Goal: Transaction & Acquisition: Purchase product/service

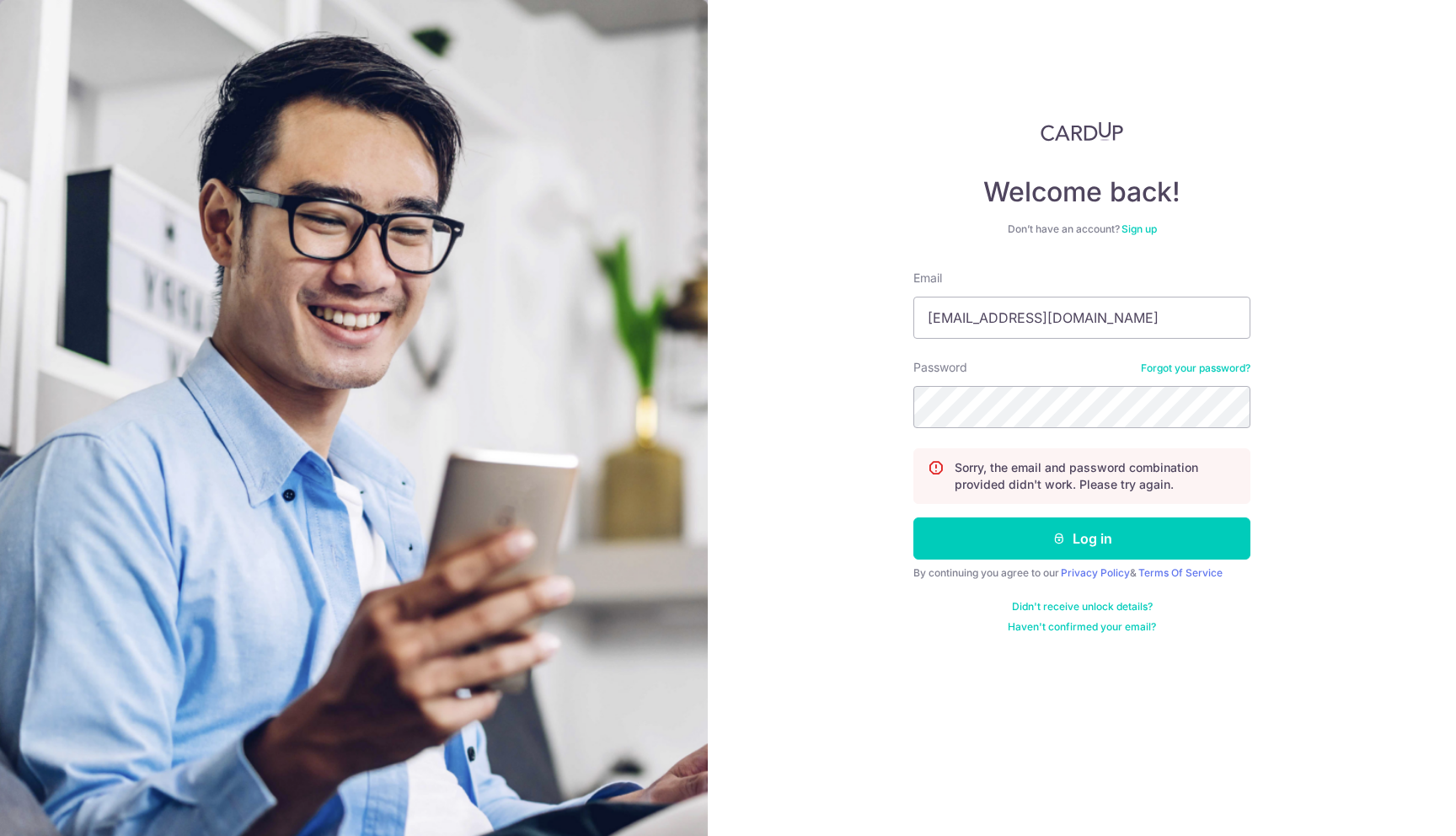
click at [913, 517] on button "Log in" at bounding box center [1082, 538] width 337 height 42
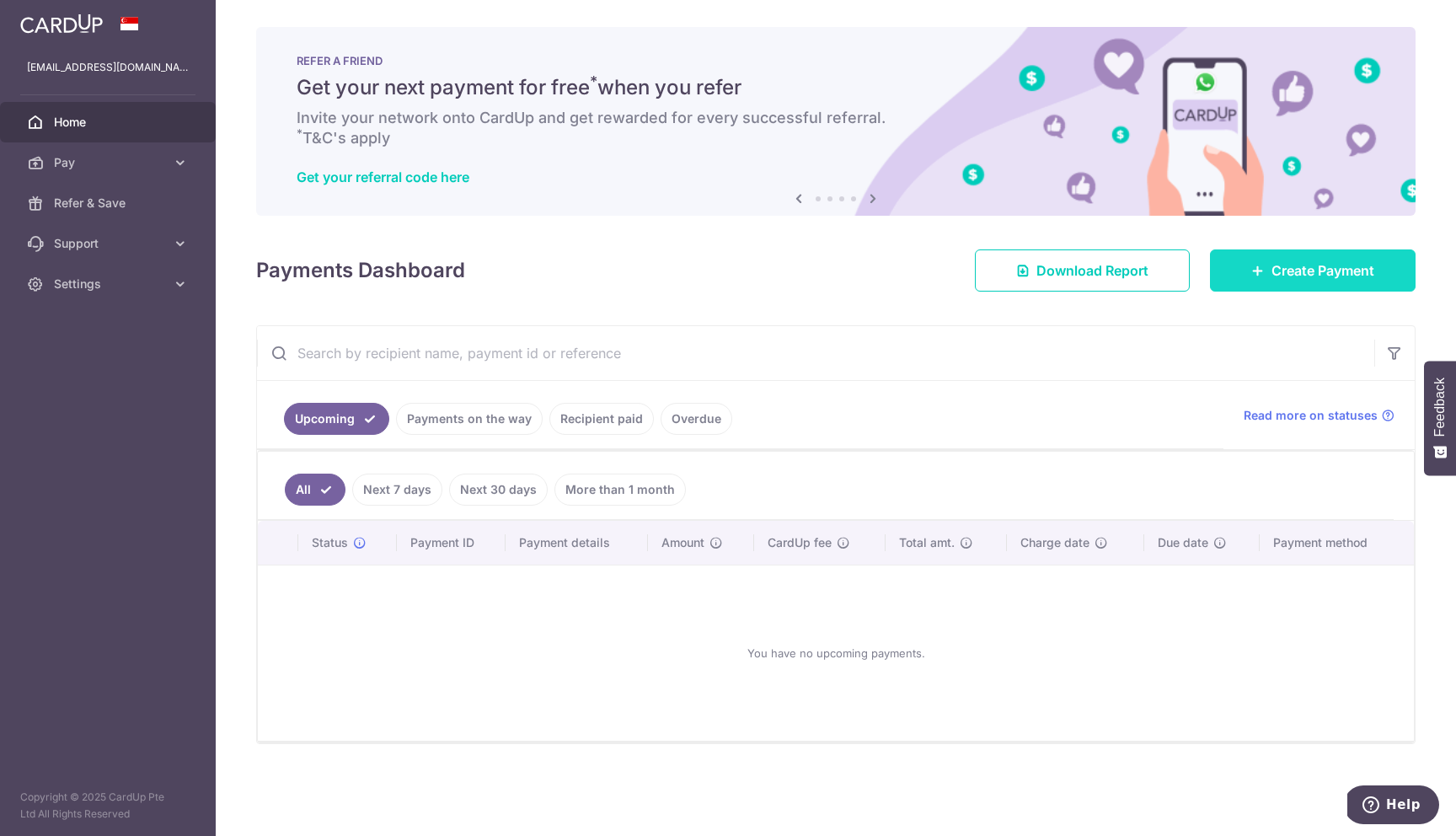
click at [1319, 272] on span "Create Payment" at bounding box center [1323, 270] width 103 height 20
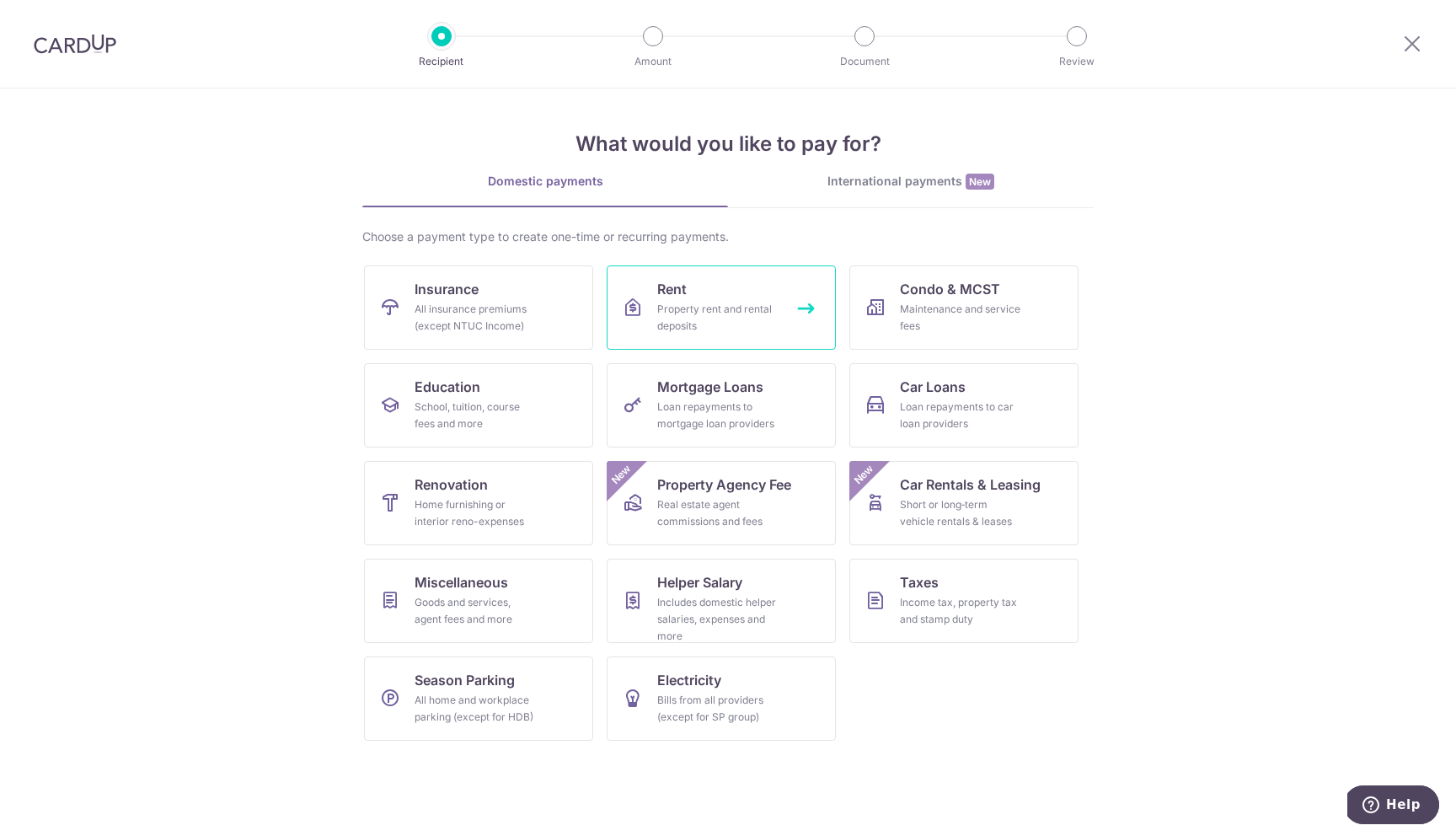
click at [779, 311] on link "Rent Property rent and rental deposits" at bounding box center [721, 307] width 229 height 84
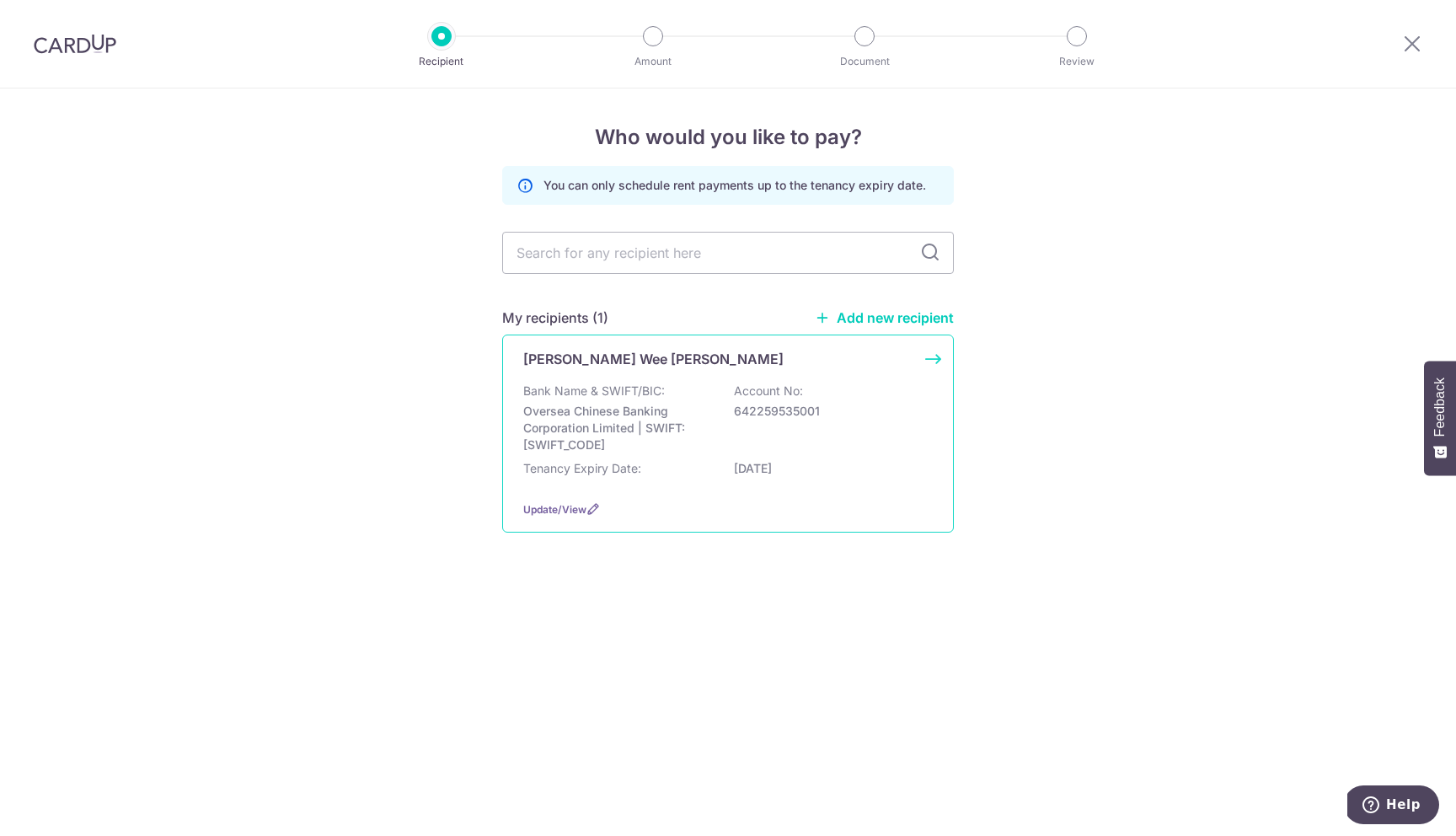
click at [622, 460] on p "Tenancy Expiry Date:" at bounding box center [582, 468] width 118 height 17
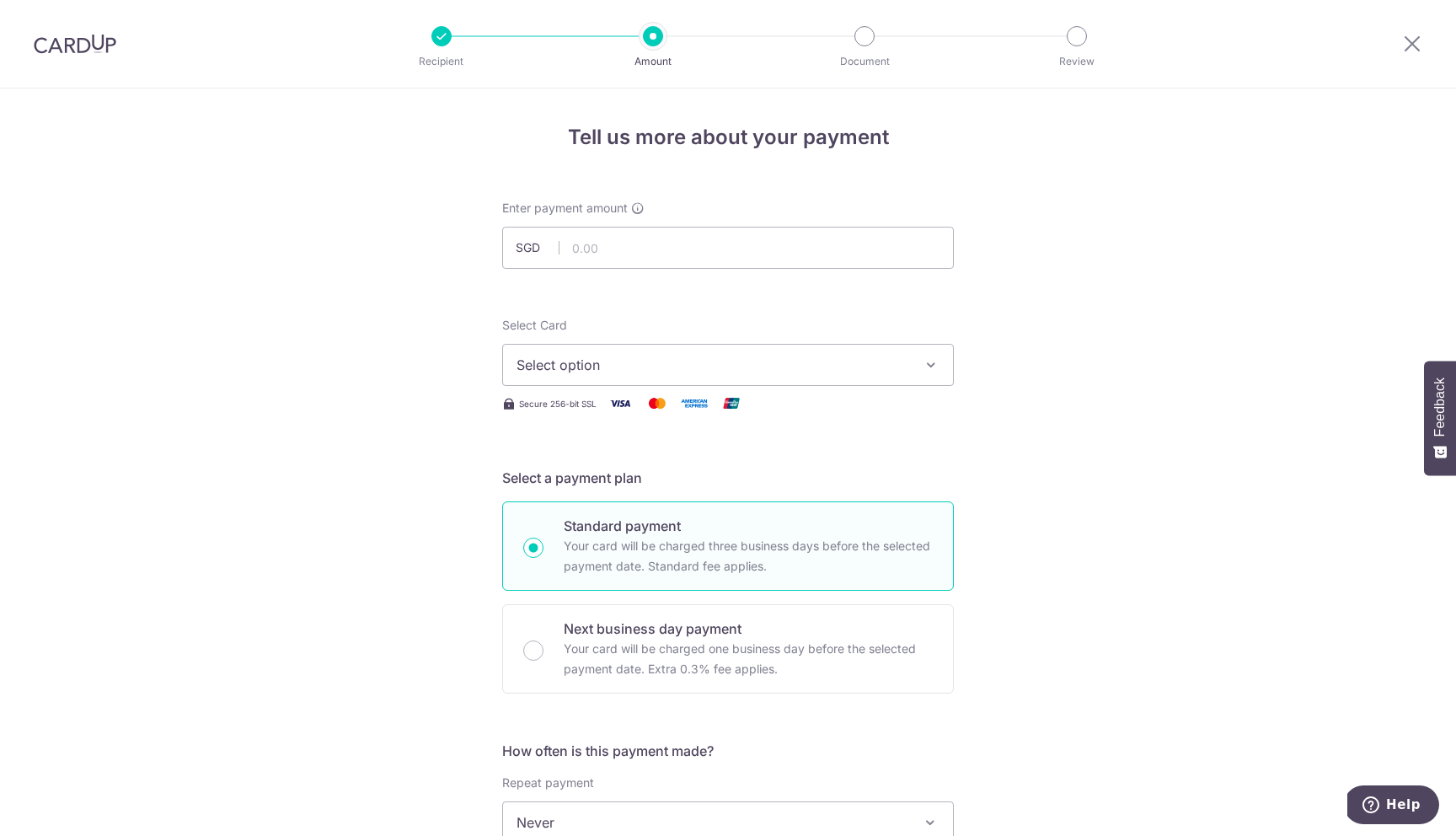
click at [673, 373] on span "Select option" at bounding box center [712, 364] width 393 height 20
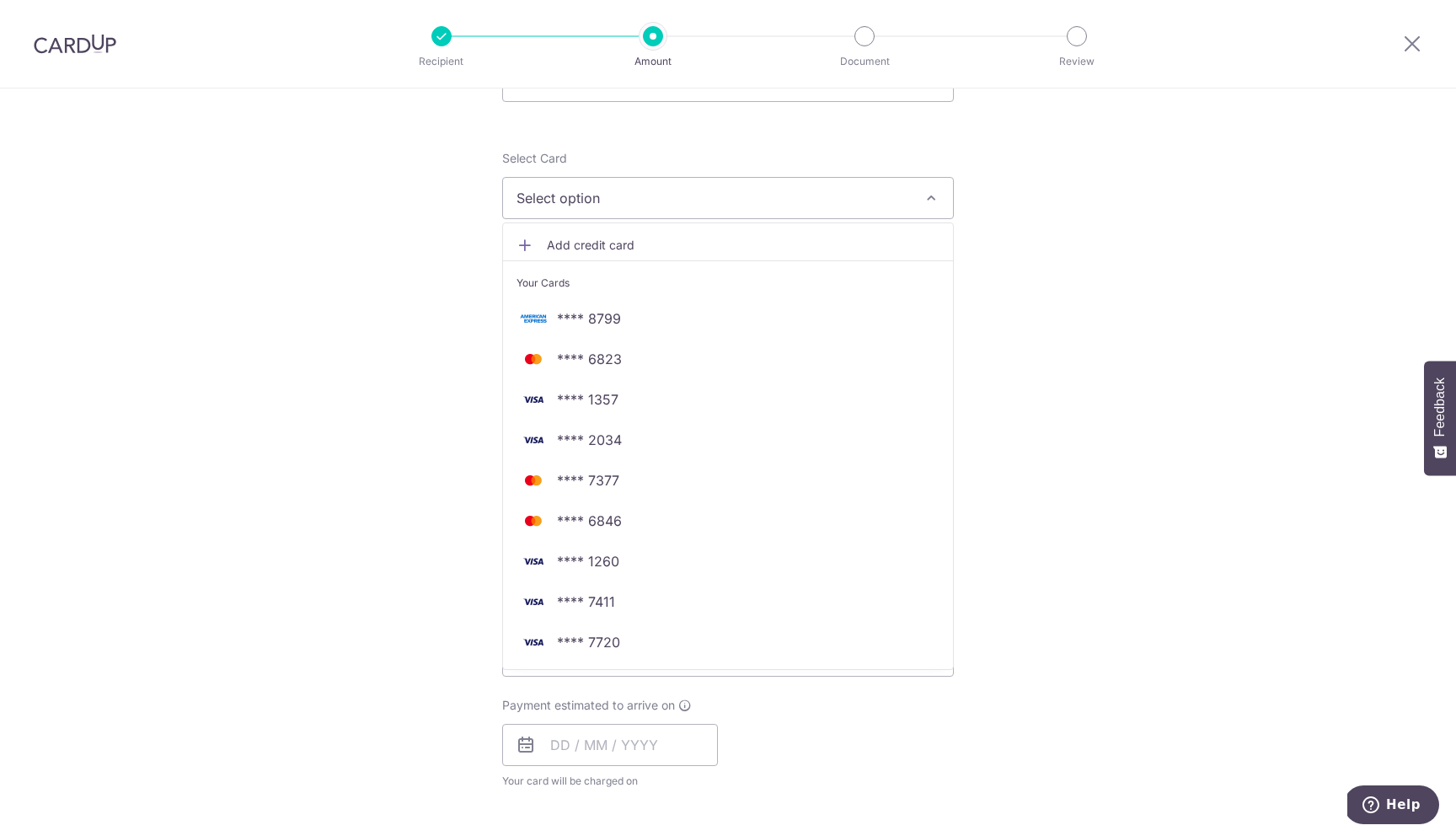
scroll to position [158, 0]
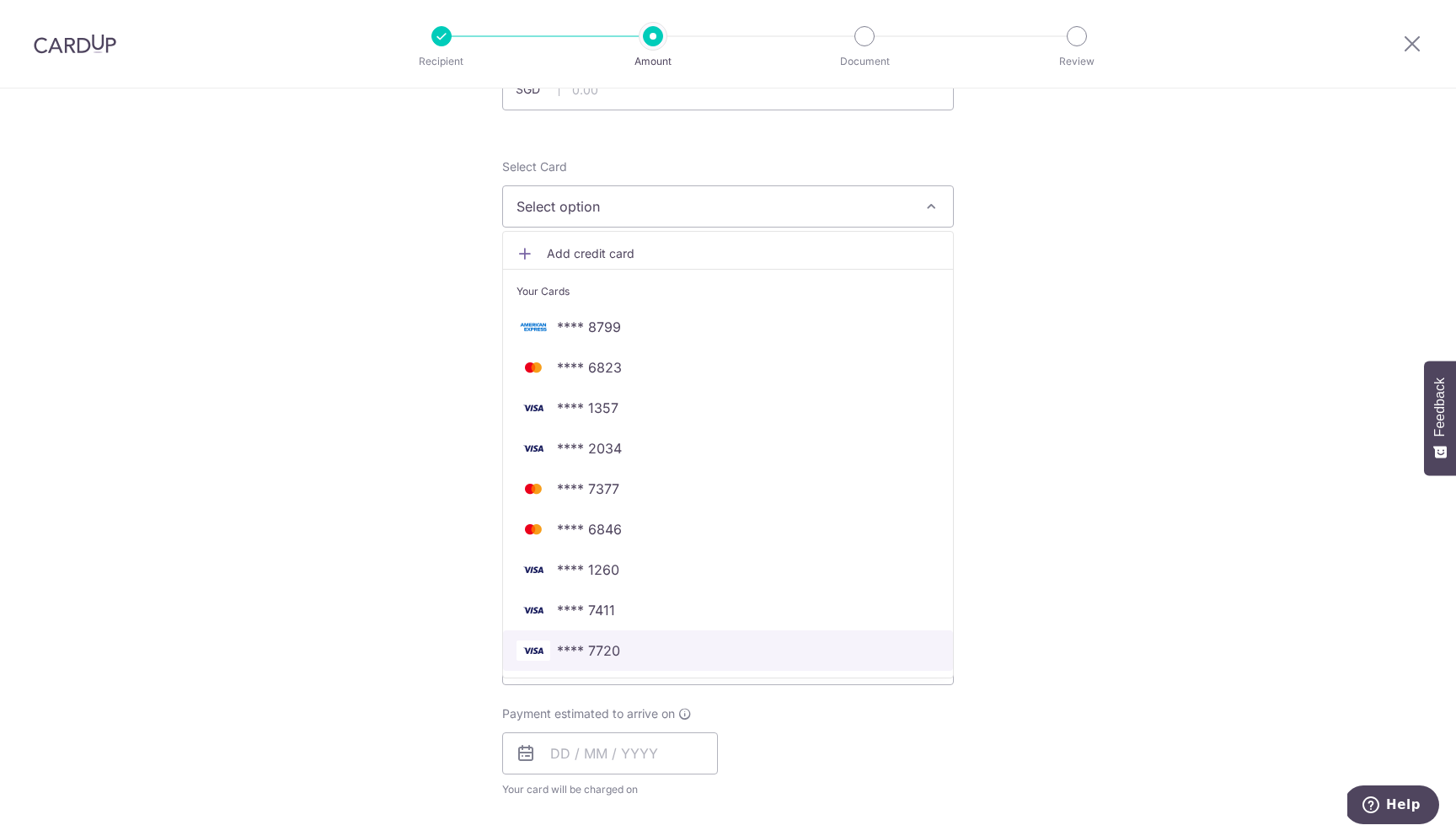
click at [563, 648] on span "**** 7720" at bounding box center [589, 650] width 64 height 20
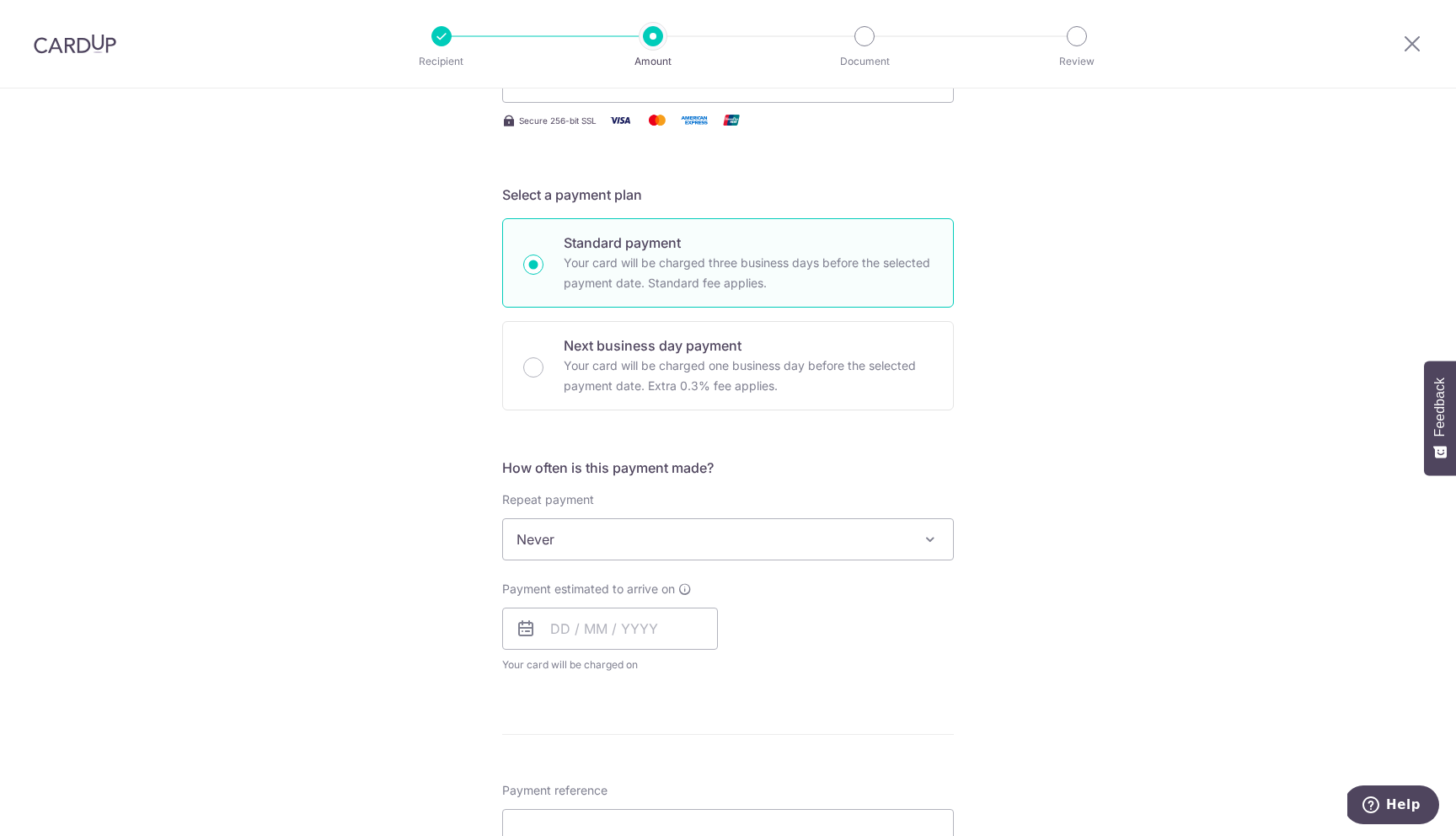
scroll to position [366, 0]
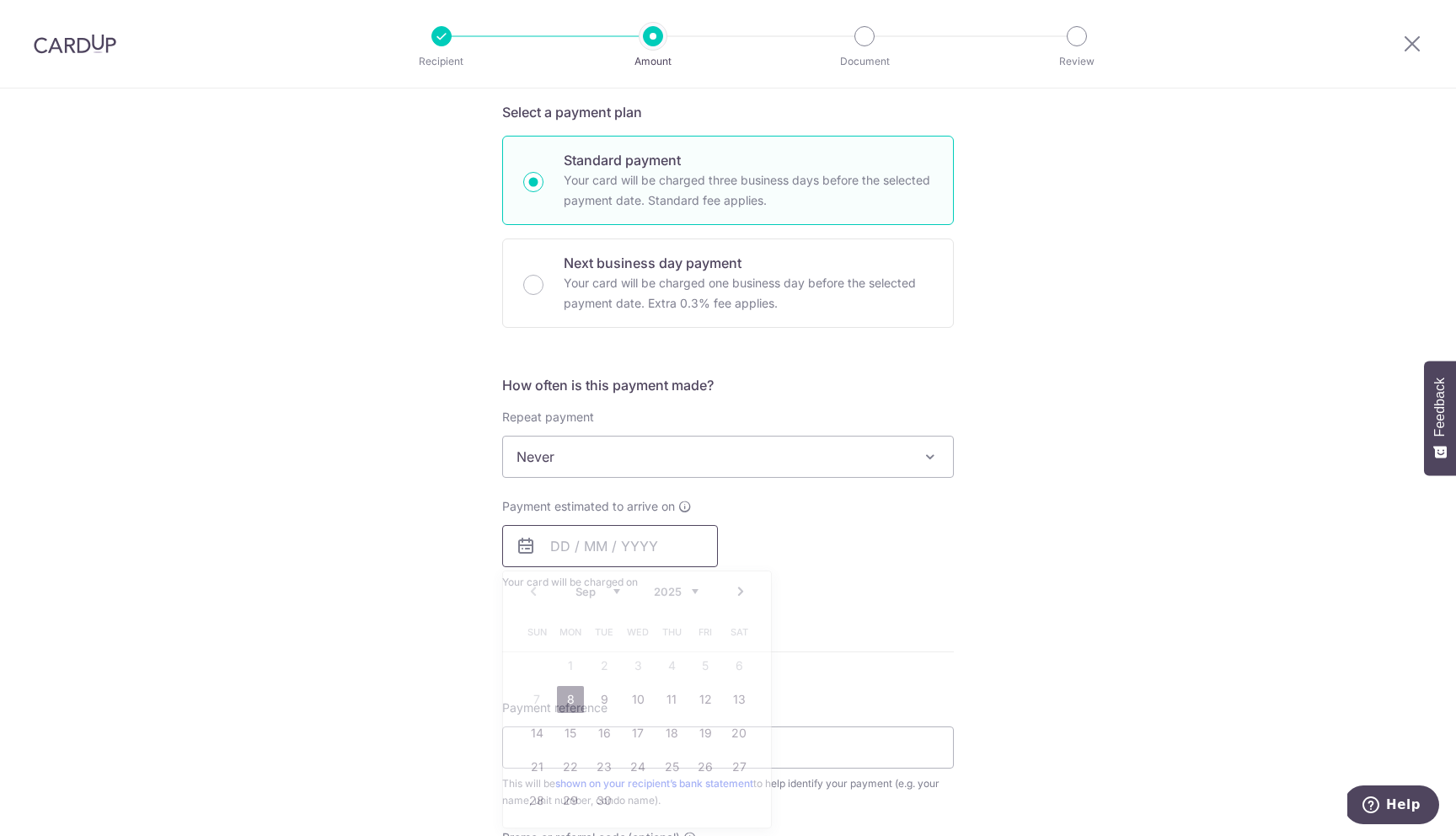
click at [555, 543] on input "text" at bounding box center [610, 546] width 216 height 42
click at [571, 764] on link "22" at bounding box center [570, 766] width 27 height 27
type input "[DATE]"
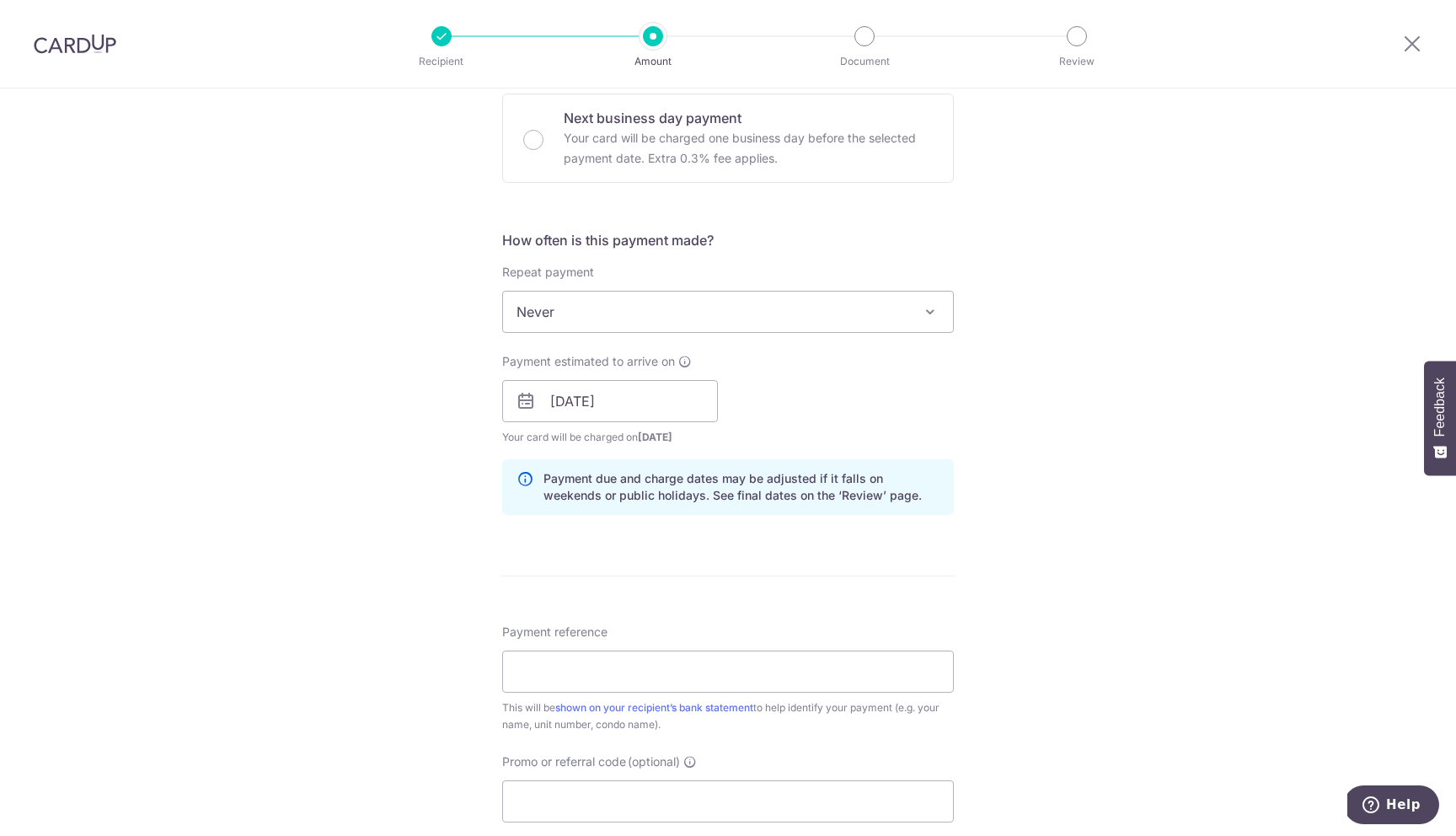
scroll to position [527, 0]
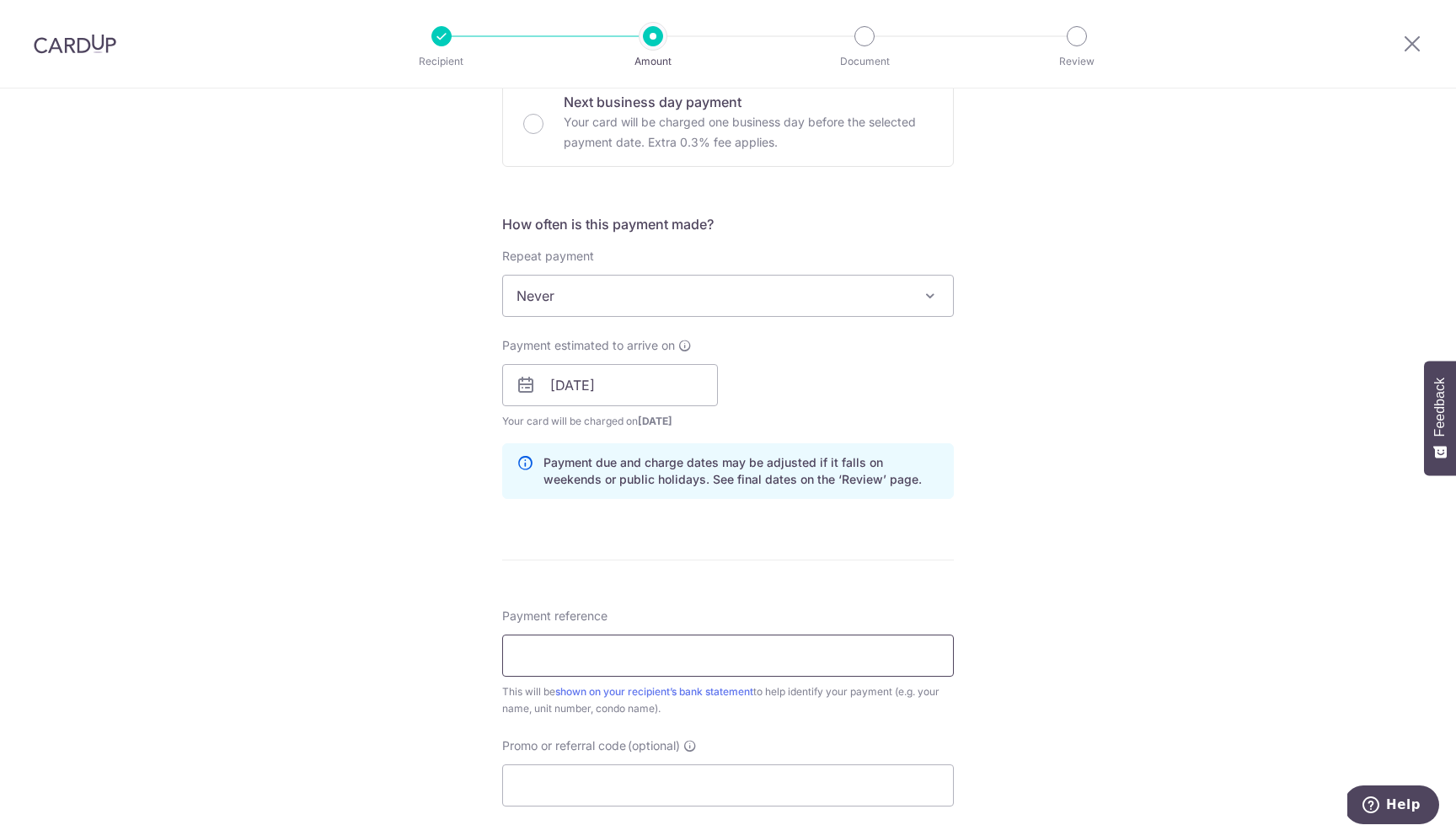
click at [649, 666] on input "Payment reference" at bounding box center [728, 656] width 452 height 42
type input "Tanishq Rent 02-25 Tanjong Ria"
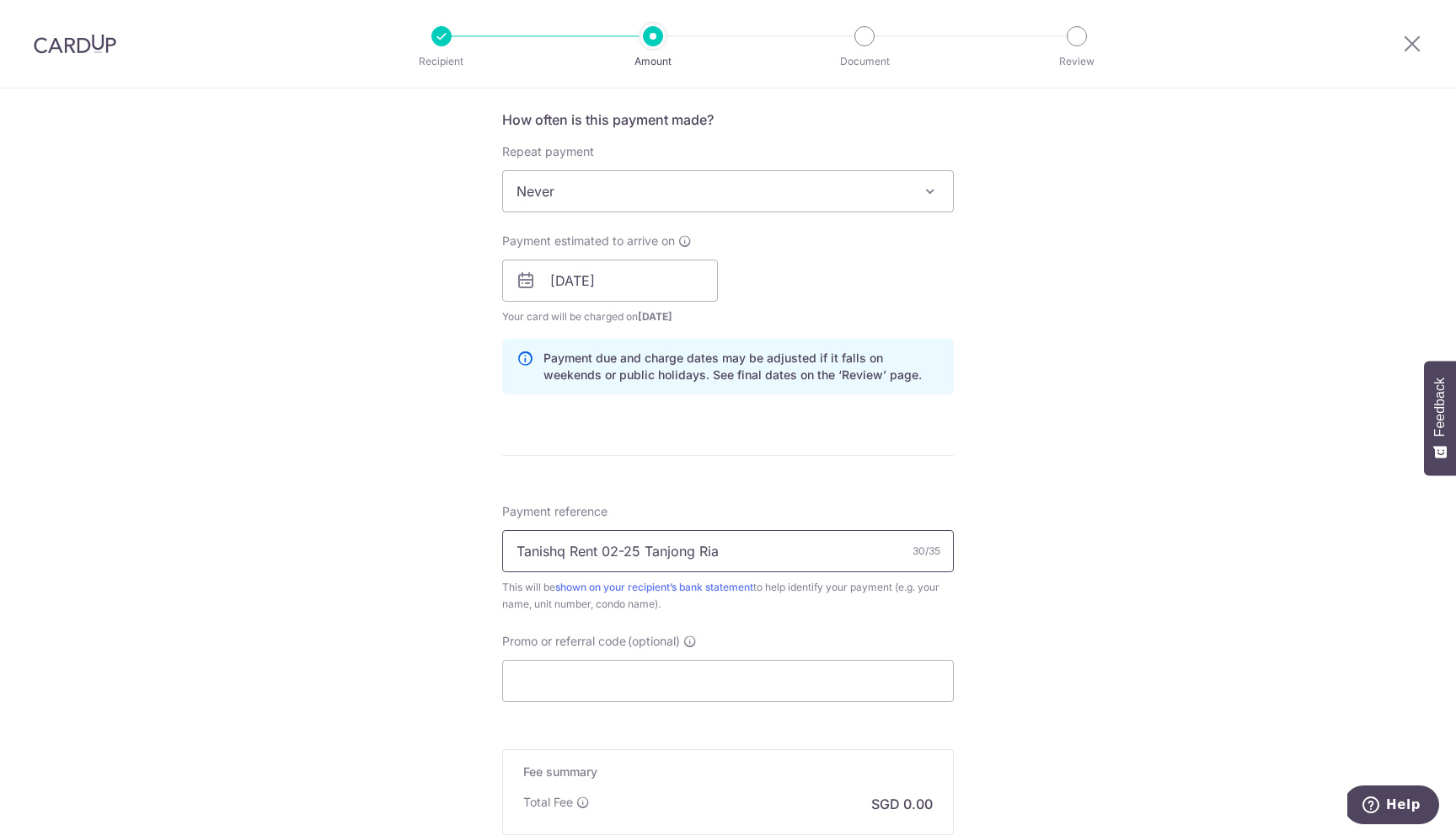
scroll to position [669, 0]
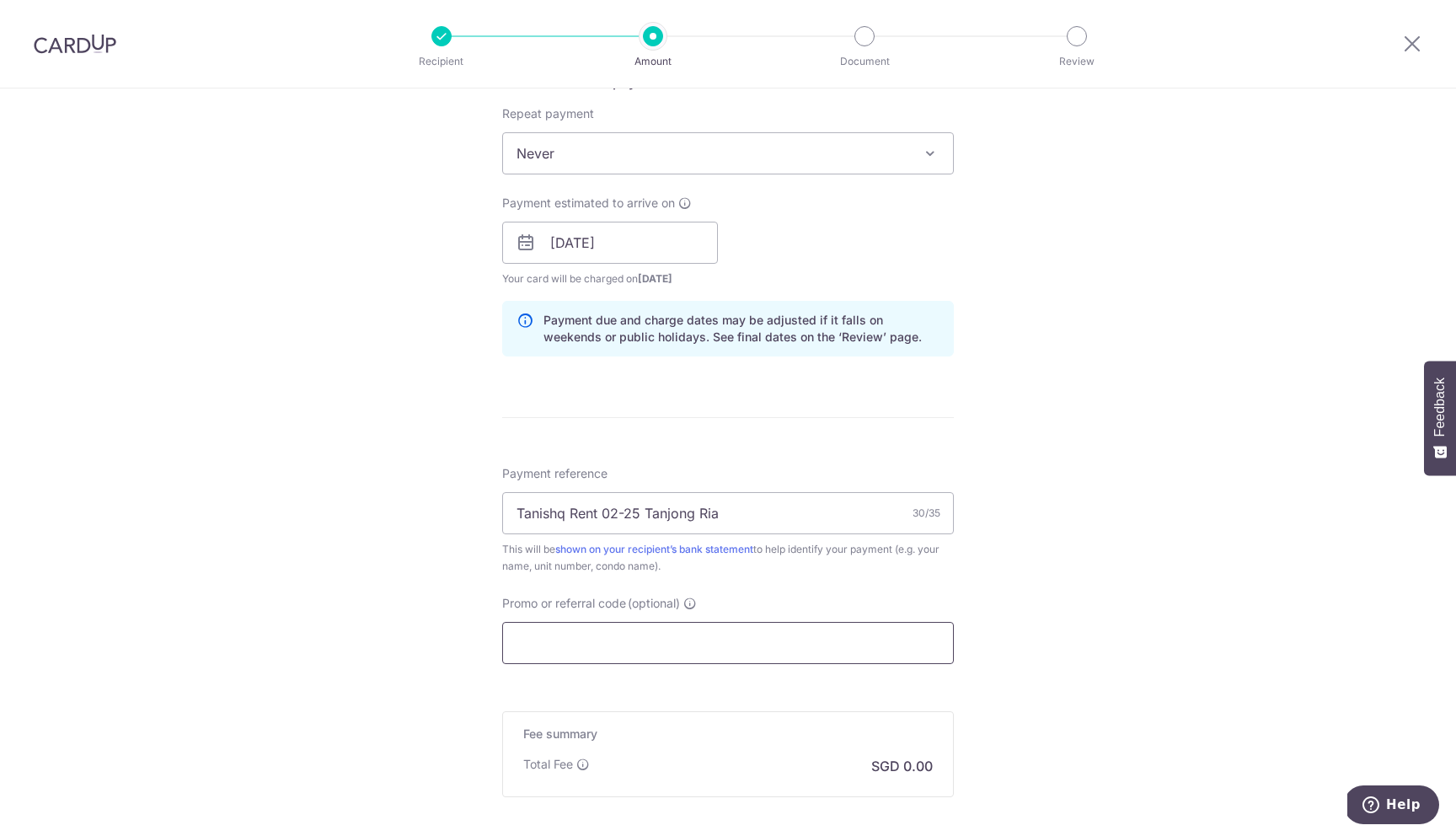
click at [696, 650] on input "Promo or referral code (optional)" at bounding box center [728, 643] width 452 height 42
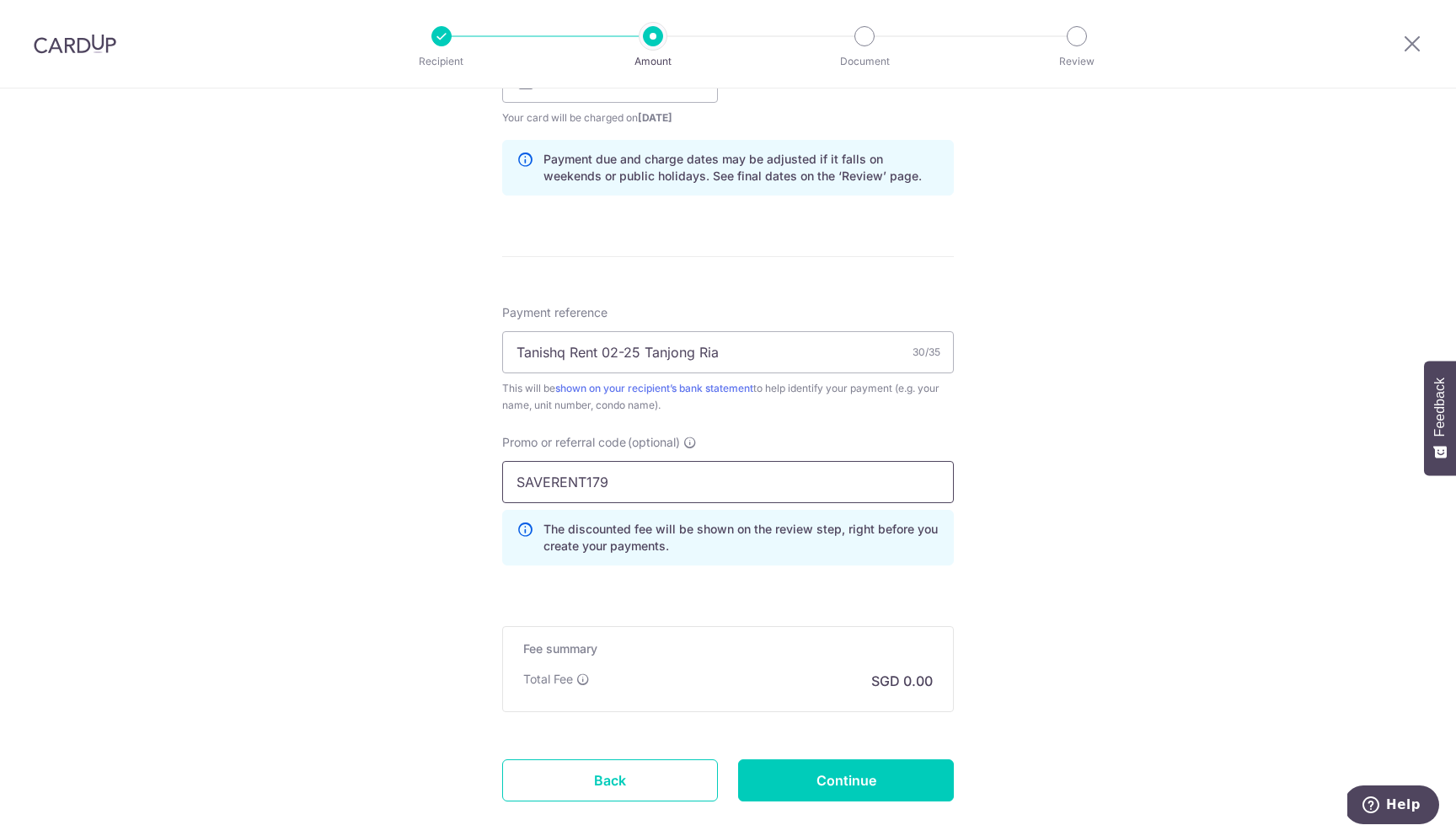
scroll to position [900, 0]
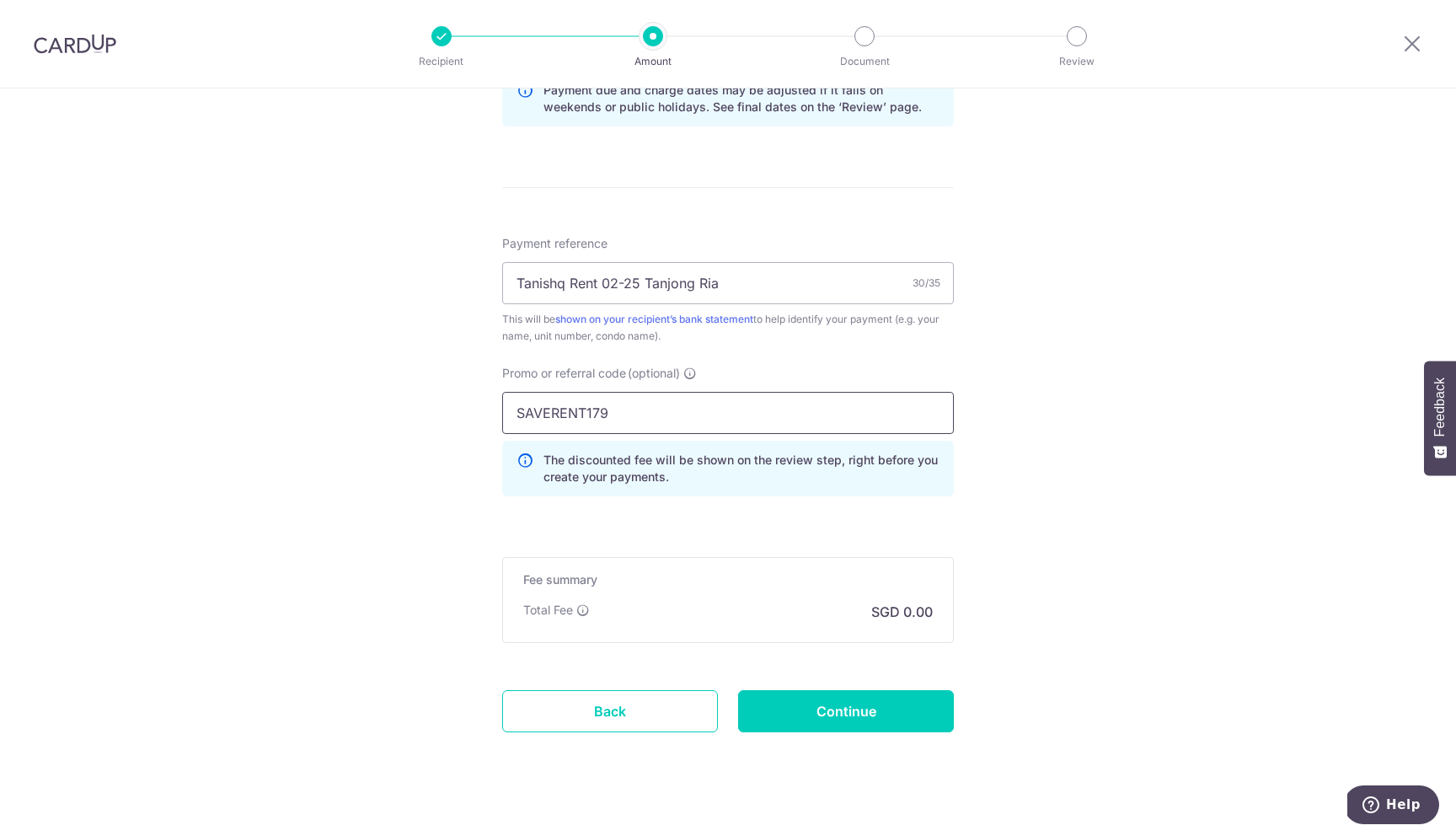
type input "SAVERENT179"
click at [824, 518] on form "Enter payment amount SGD Select Card **** 7720 Add credit card Your Cards **** …" at bounding box center [728, 40] width 452 height 1479
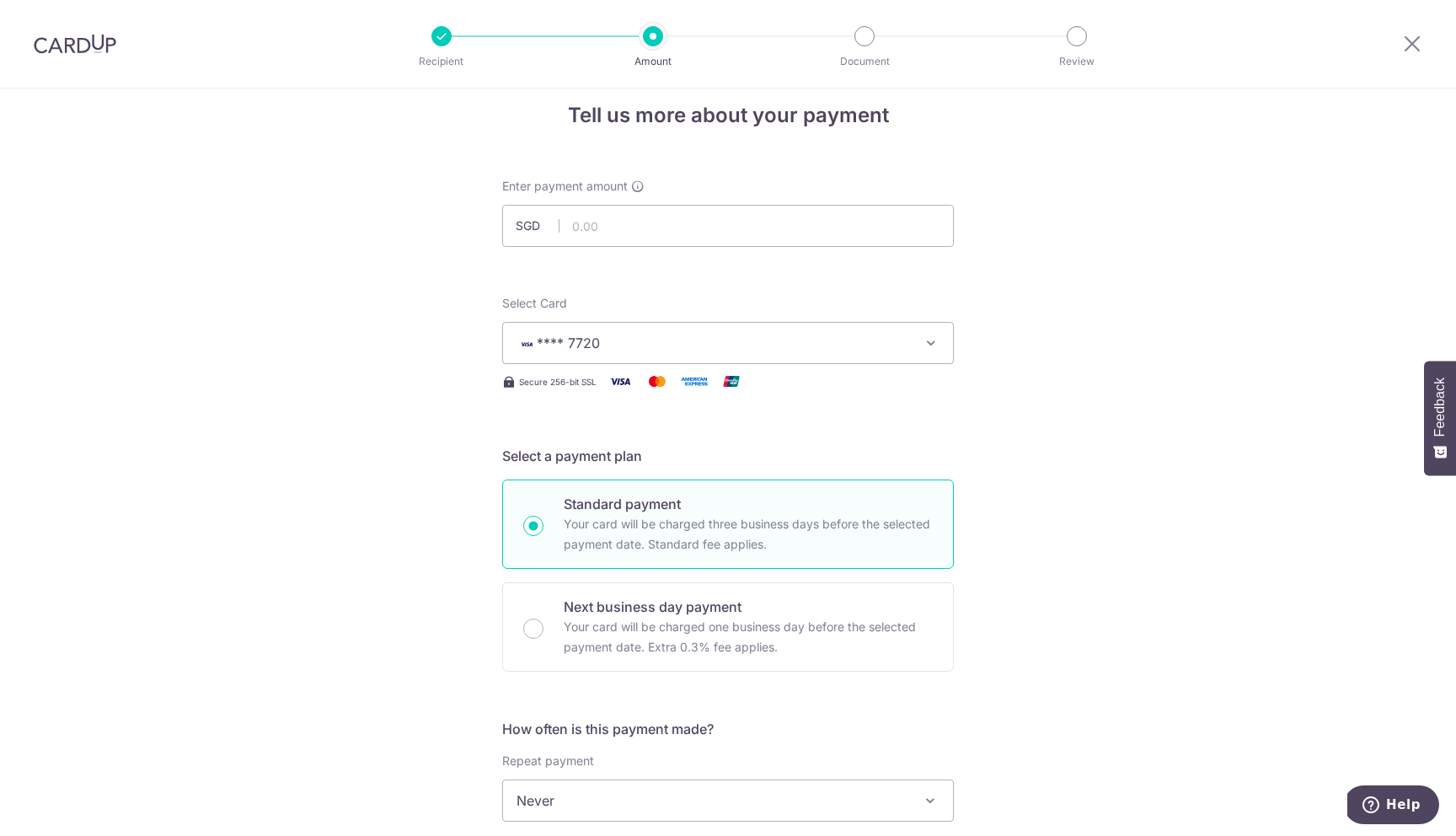
scroll to position [0, 0]
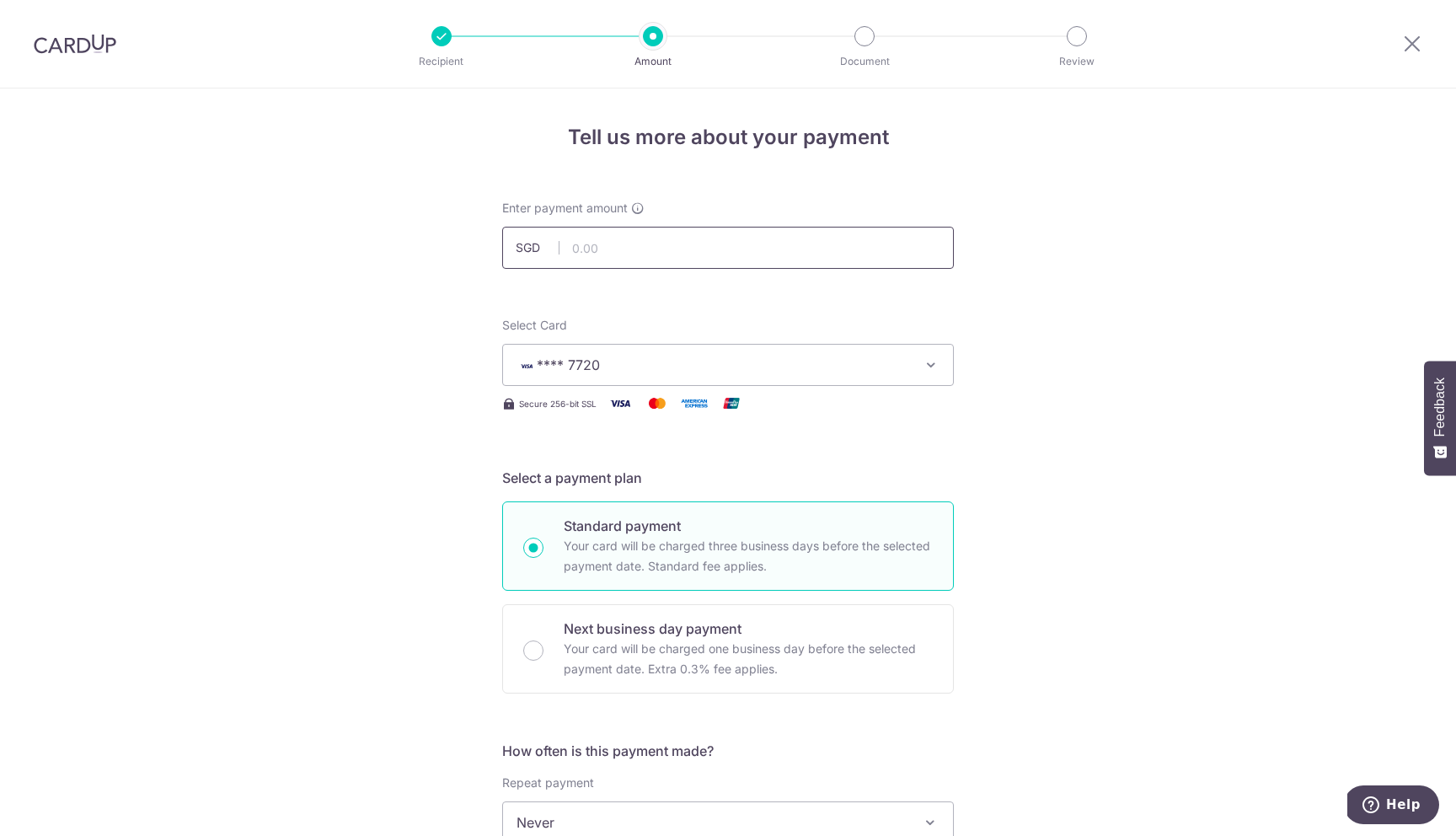
click at [730, 243] on input "text" at bounding box center [728, 247] width 452 height 42
type input "3,800.00"
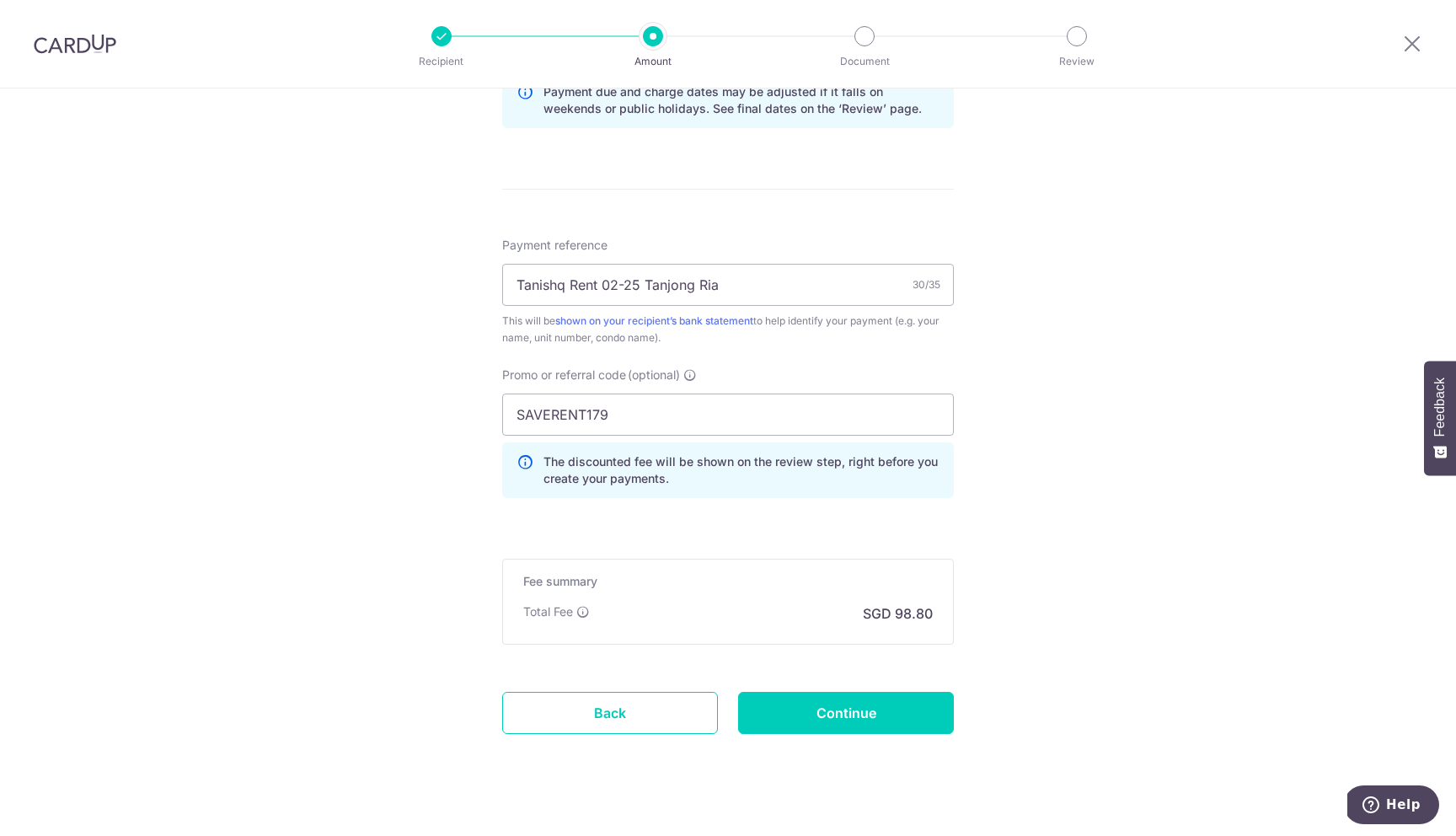
scroll to position [921, 0]
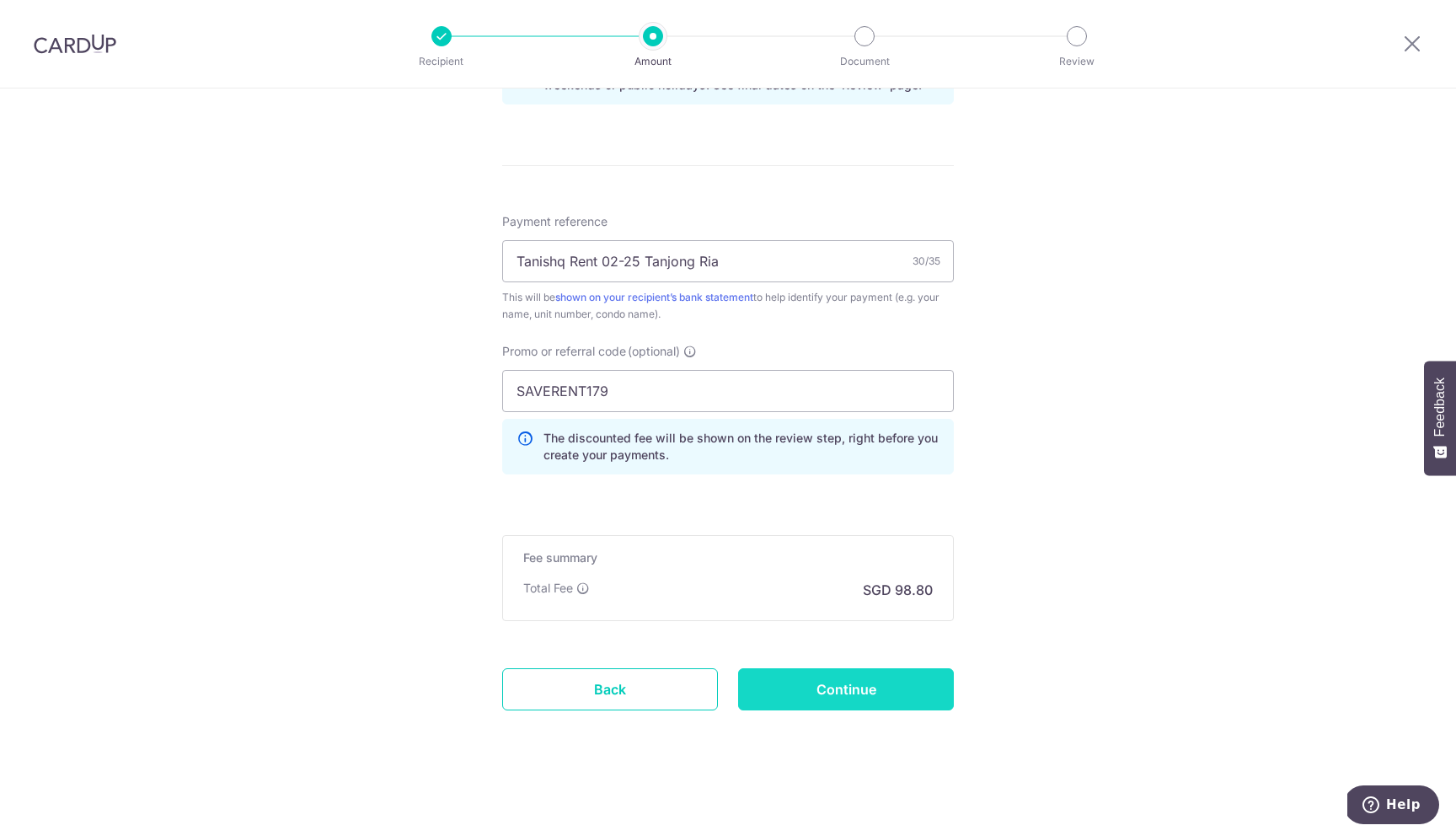
click at [844, 696] on input "Continue" at bounding box center [846, 689] width 216 height 42
type input "Create Schedule"
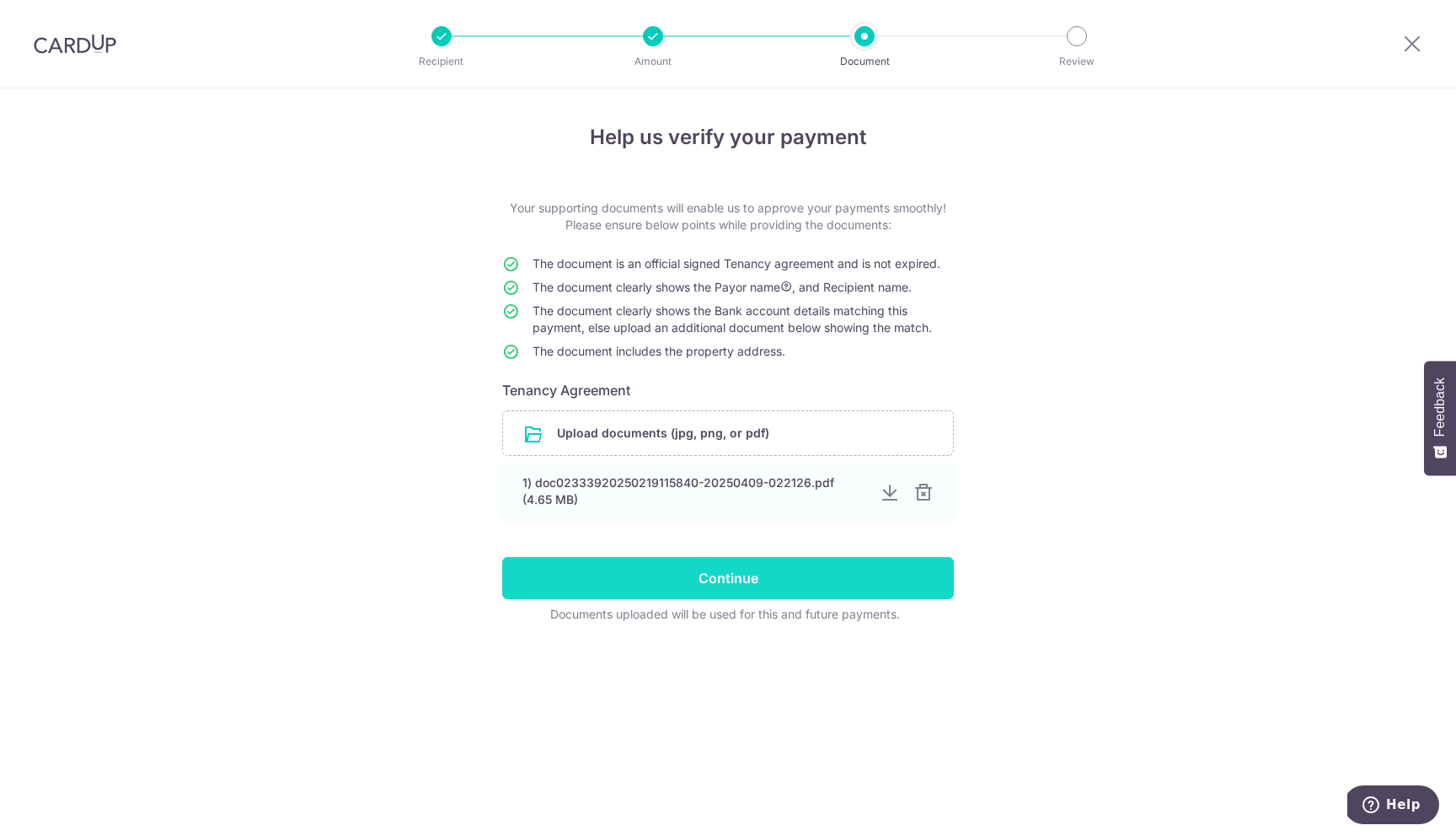
click at [843, 570] on input "Continue" at bounding box center [728, 578] width 452 height 42
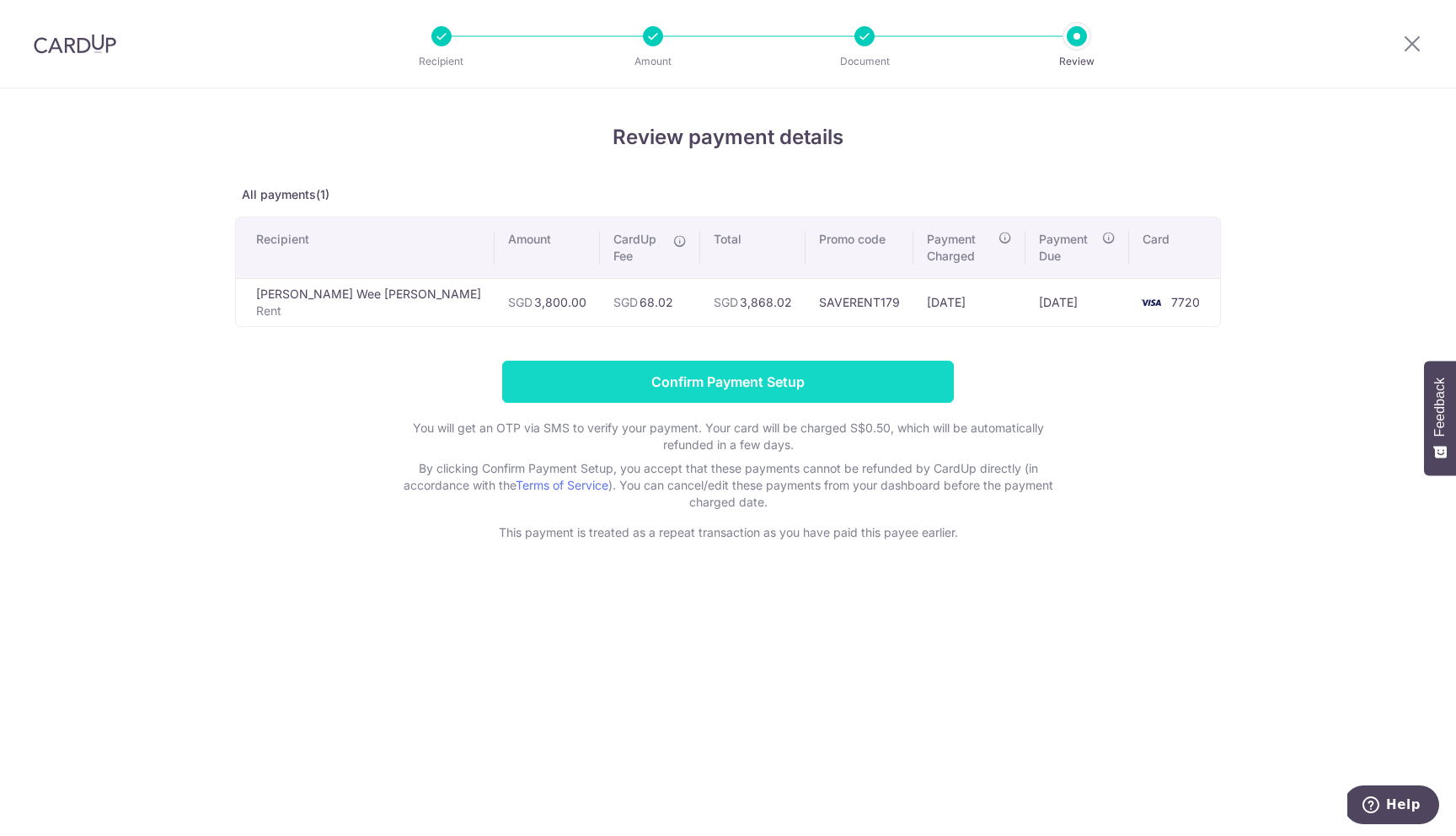
click at [848, 372] on input "Confirm Payment Setup" at bounding box center [728, 381] width 452 height 42
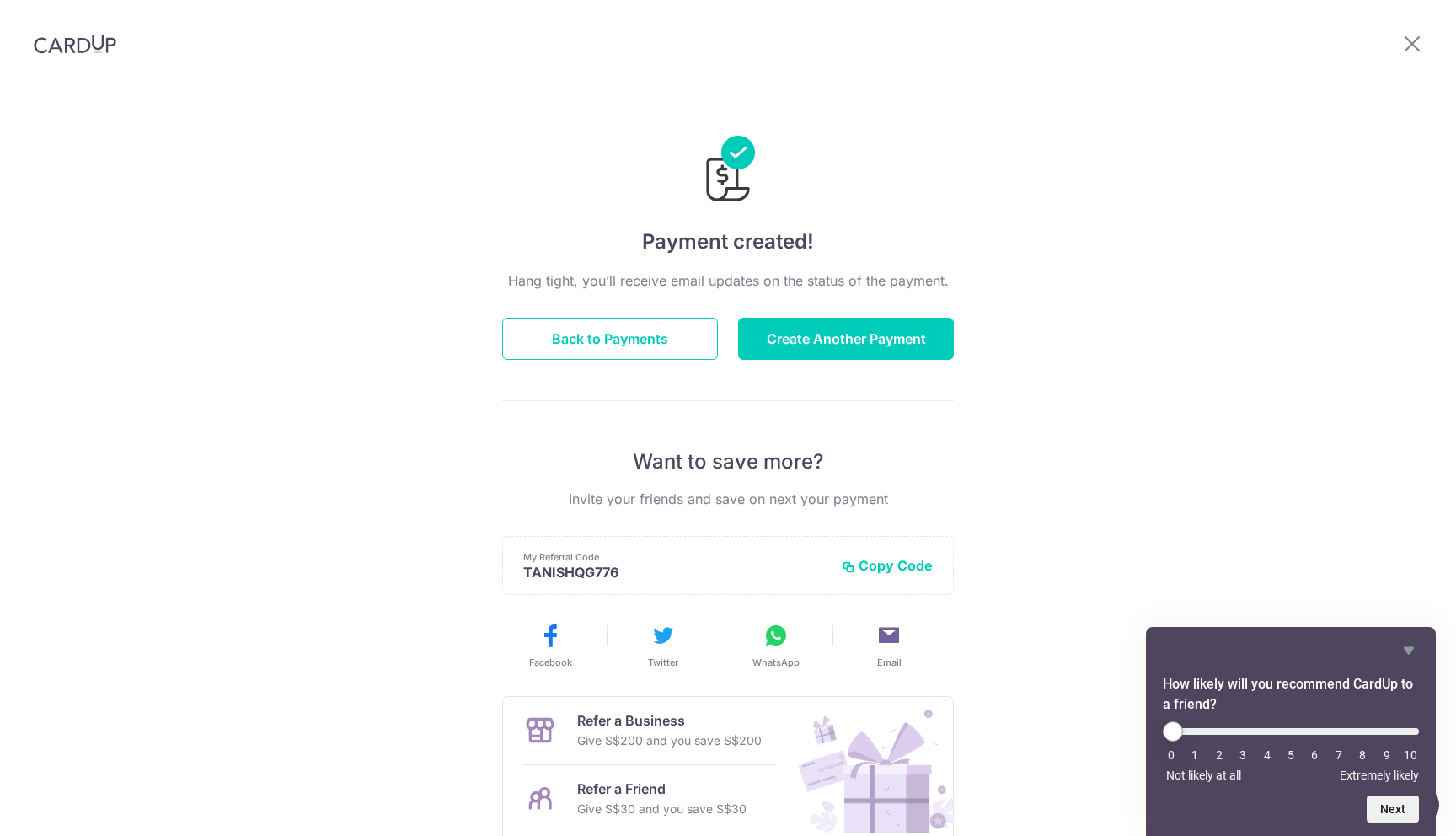
drag, startPoint x: 838, startPoint y: 276, endPoint x: 973, endPoint y: 276, distance: 135.0
click at [973, 276] on div "Payment created! Hang tight, you’ll receive email updates on the status of the …" at bounding box center [728, 539] width 1456 height 900
click at [972, 274] on div "Payment created! Hang tight, you’ll receive email updates on the status of the …" at bounding box center [728, 539] width 1456 height 900
click at [689, 336] on button "Back to Payments" at bounding box center [610, 339] width 216 height 42
